Goal: Task Accomplishment & Management: Manage account settings

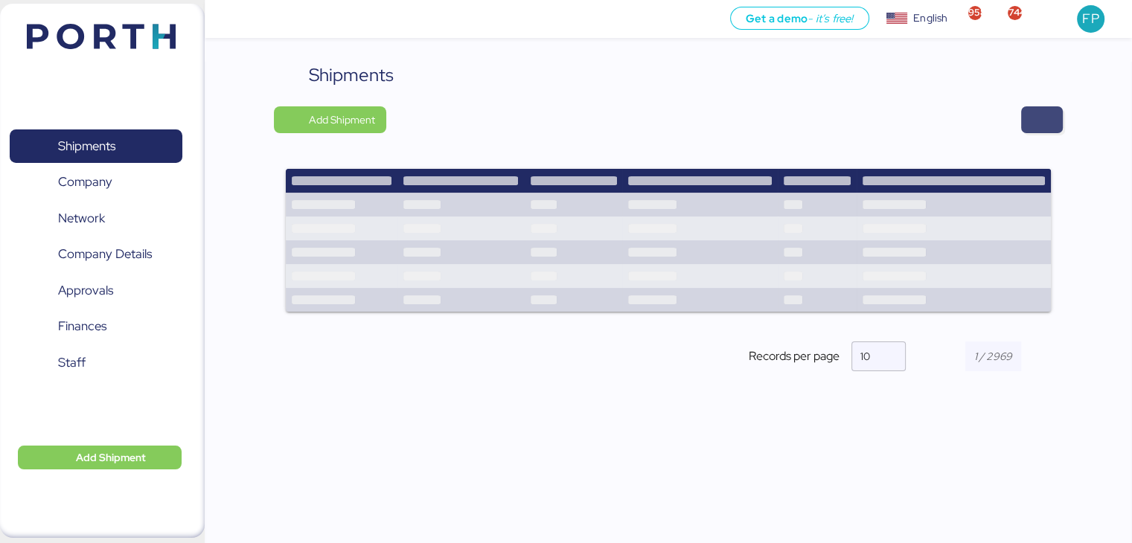
click at [1029, 112] on span "button" at bounding box center [1042, 119] width 42 height 27
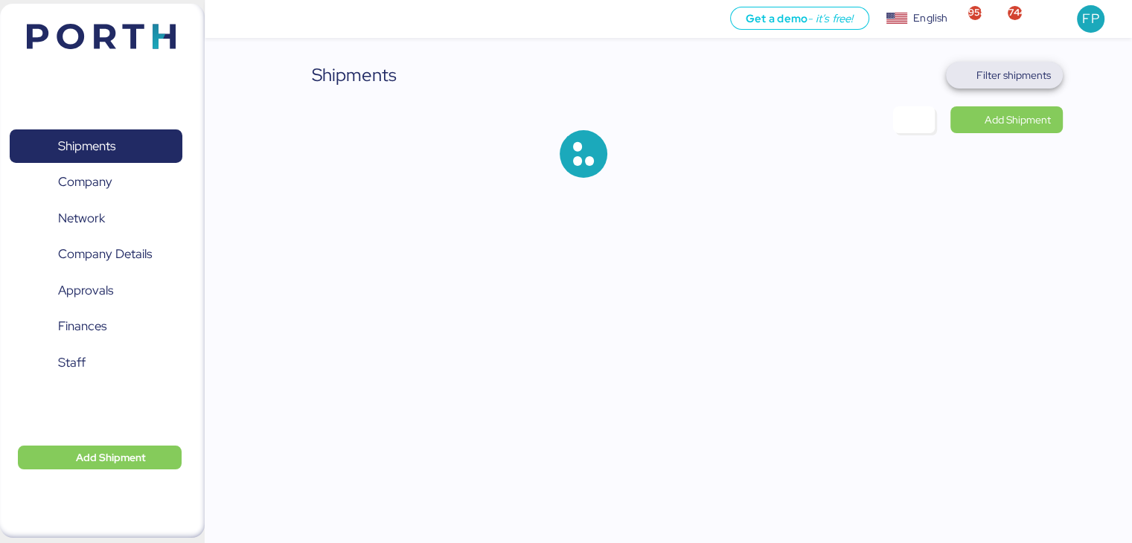
click at [1002, 77] on span "Filter shipments" at bounding box center [1013, 75] width 74 height 18
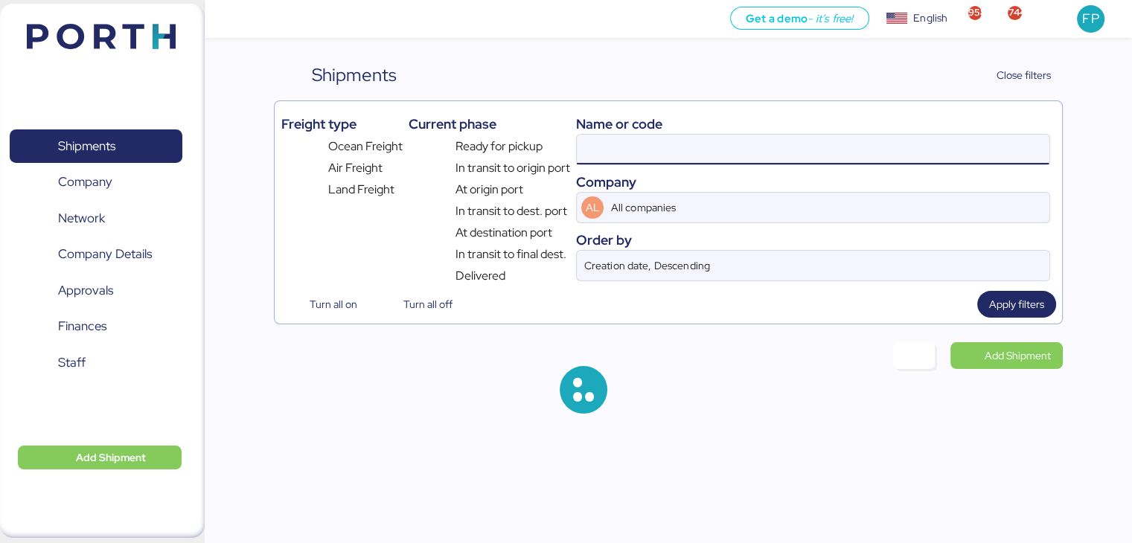
click at [600, 155] on input at bounding box center [813, 150] width 472 height 30
click at [600, 155] on input "O0052222" at bounding box center [813, 150] width 472 height 30
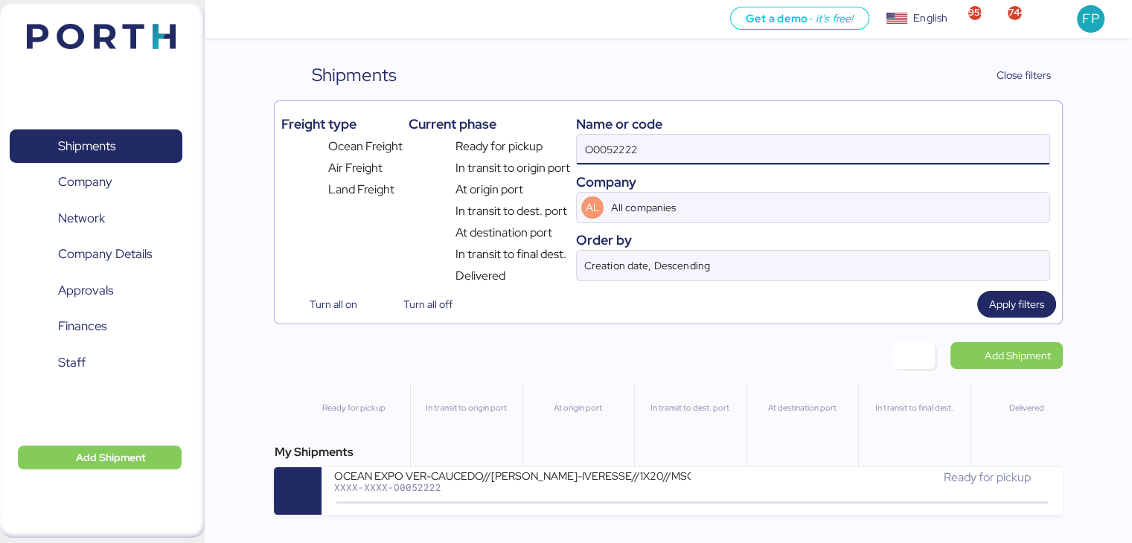
paste input "106"
type input "O0052106"
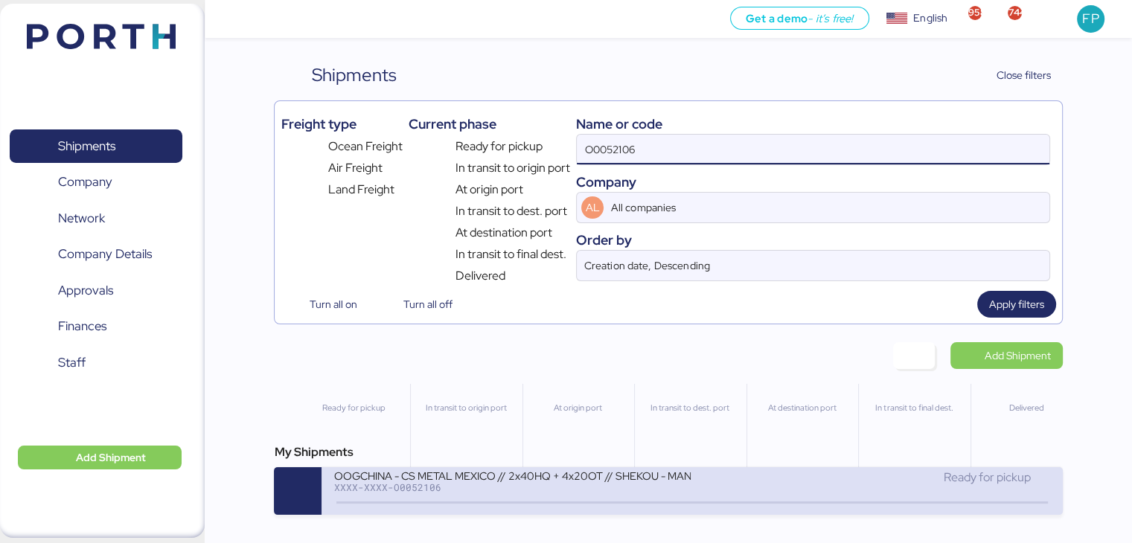
click at [497, 476] on div "OOGCHINA - CS METAL MEXICO // 2x40HQ + 4x20OT // SHEKOU - MANZANILLO // HBL: OO…" at bounding box center [511, 475] width 357 height 13
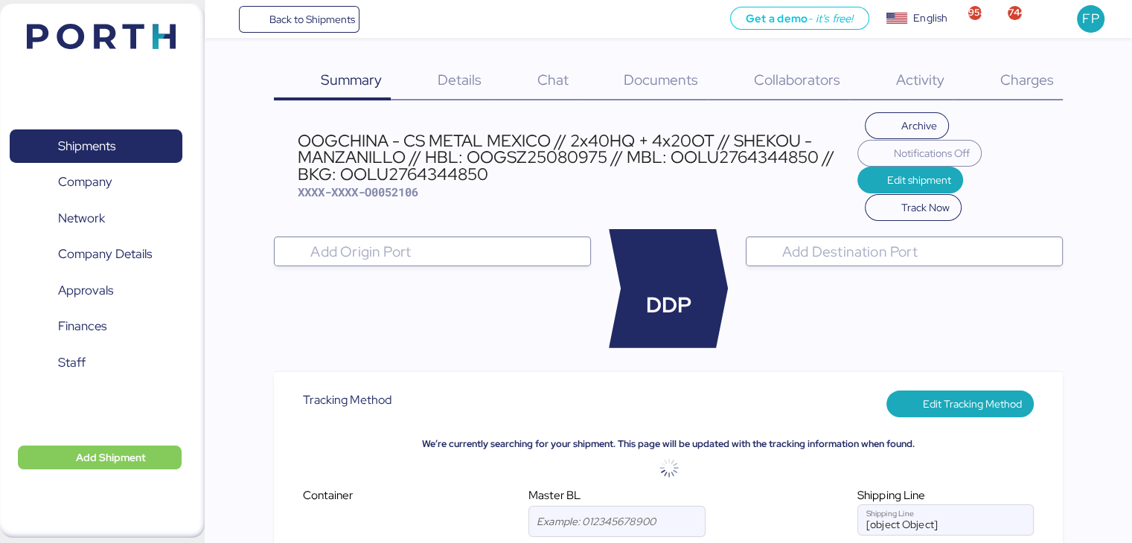
click at [1015, 86] on span "Charges" at bounding box center [1026, 79] width 54 height 19
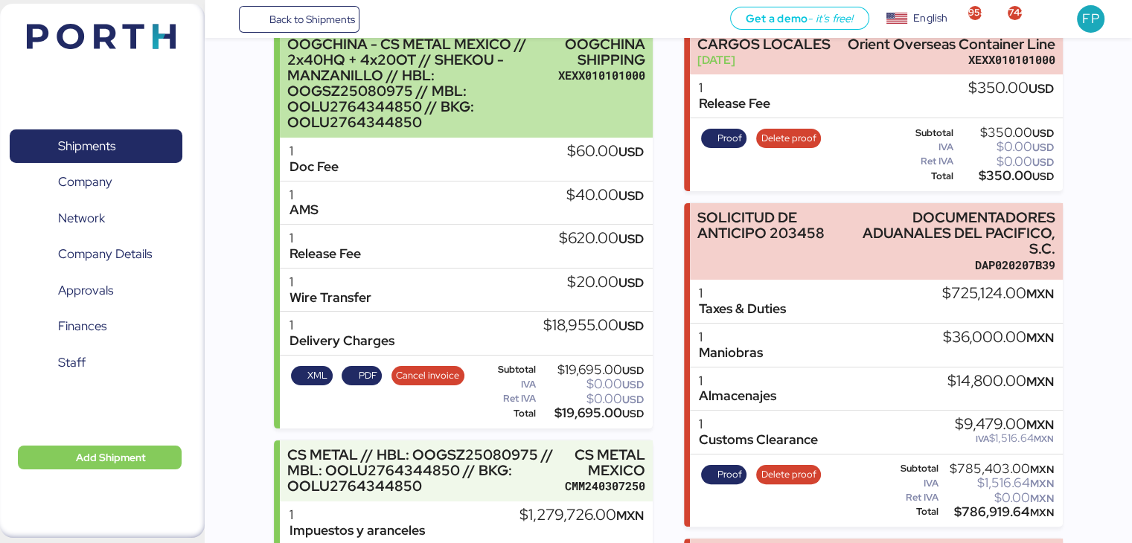
scroll to position [229, 0]
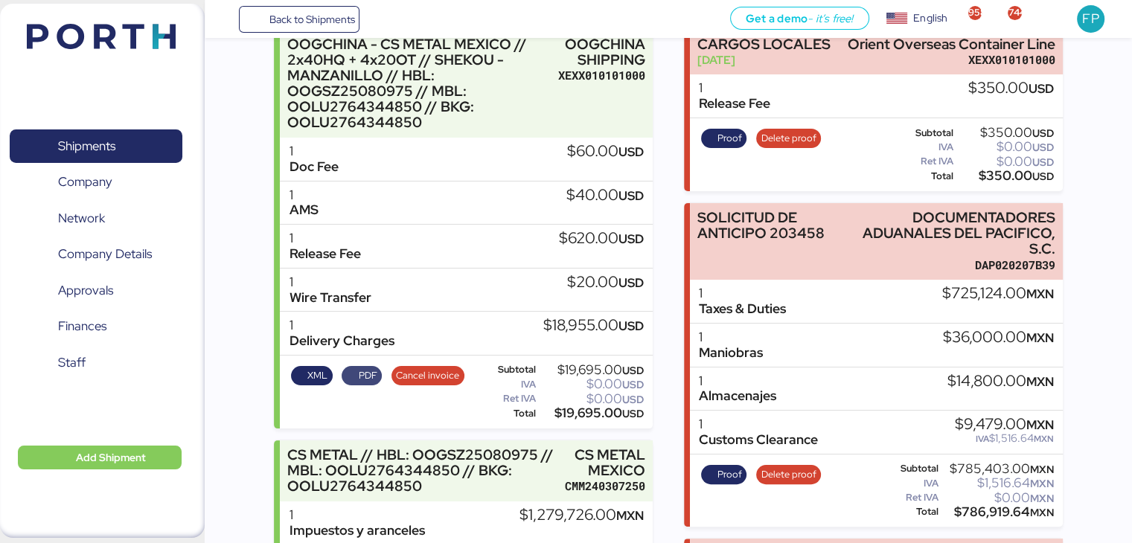
click at [355, 380] on span "PDF" at bounding box center [362, 376] width 31 height 16
